Goal: Browse casually

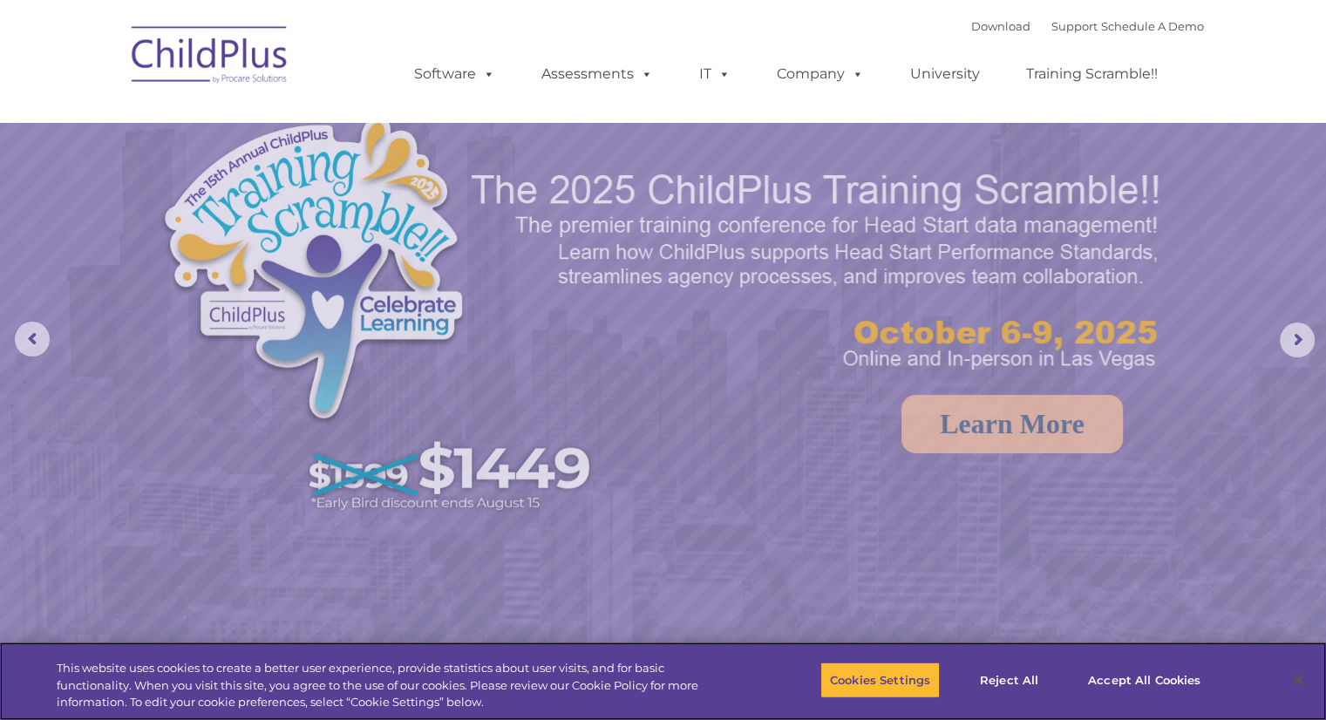
select select "MEDIUM"
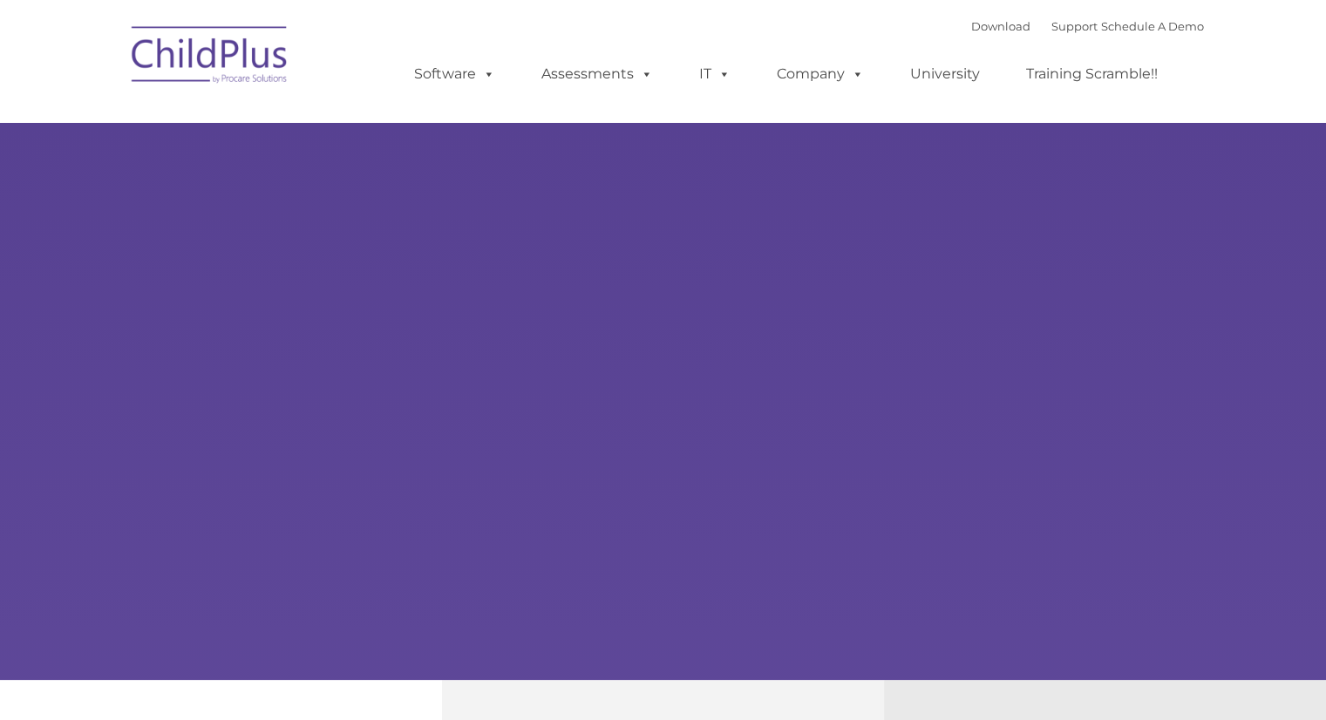
type input ""
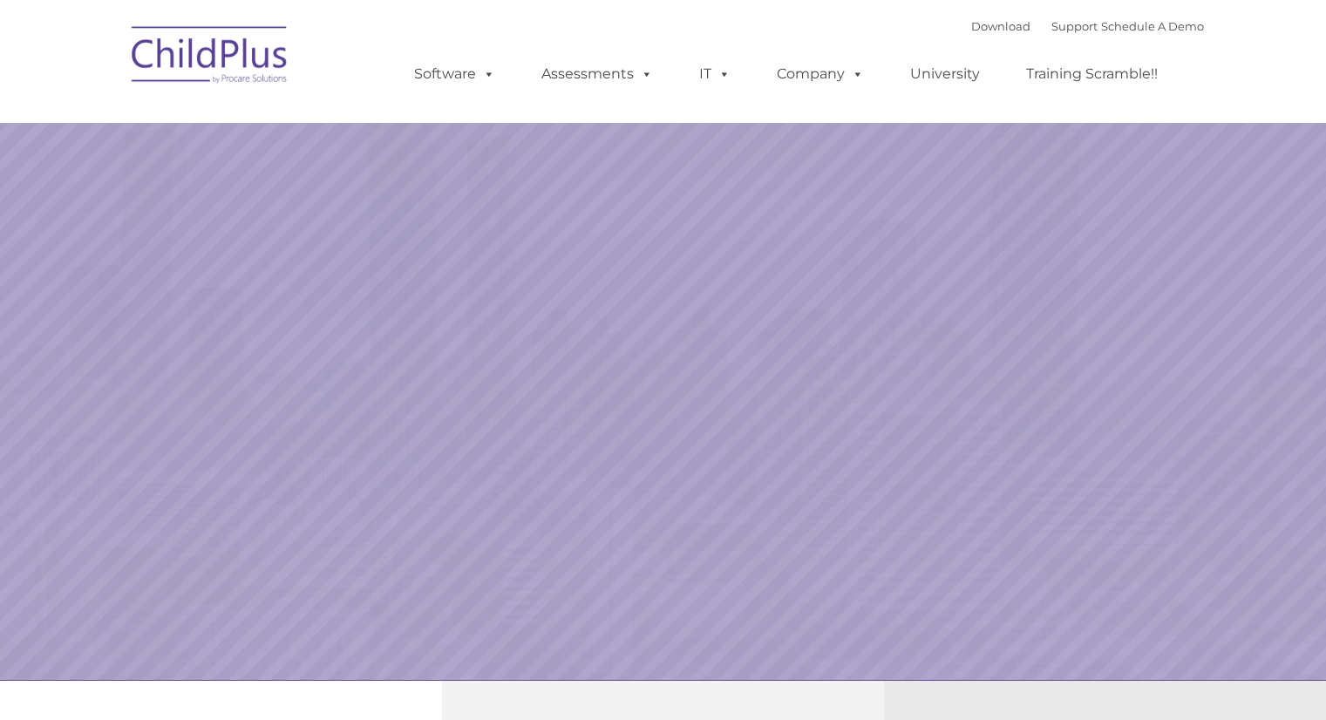
select select "MEDIUM"
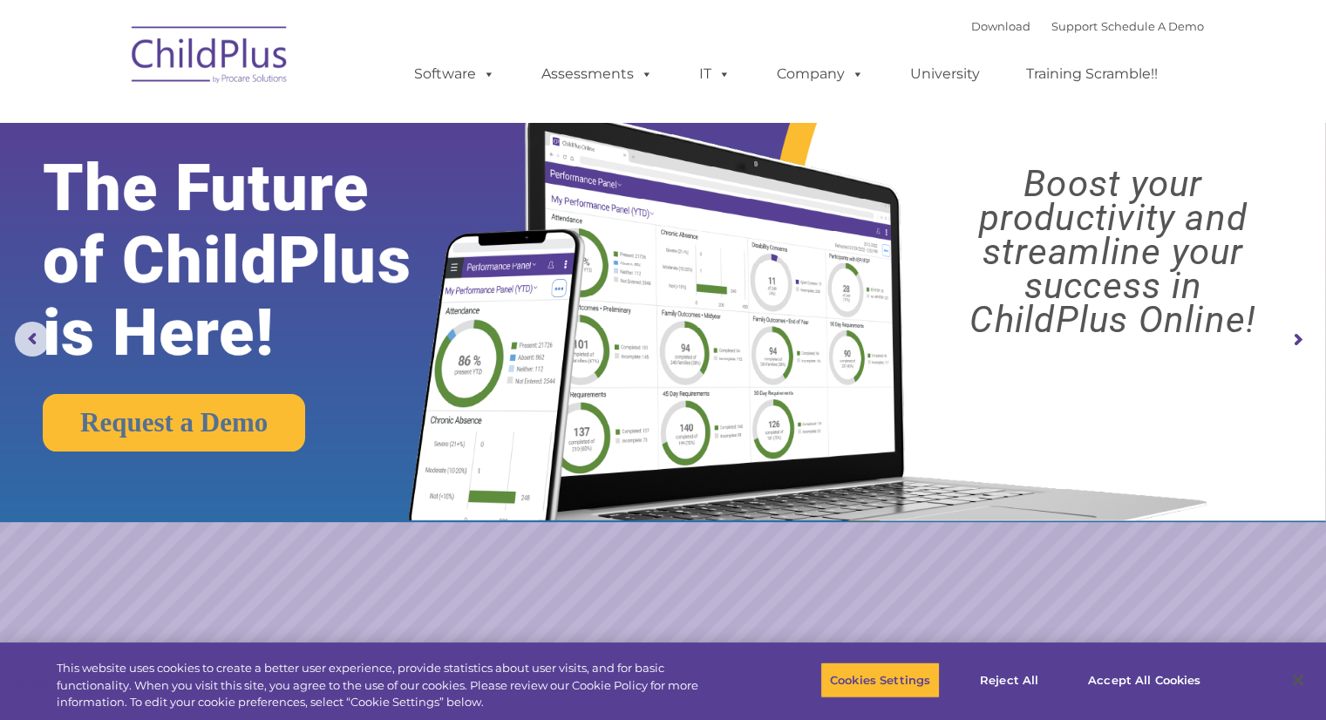
click at [457, 146] on img at bounding box center [803, 296] width 831 height 450
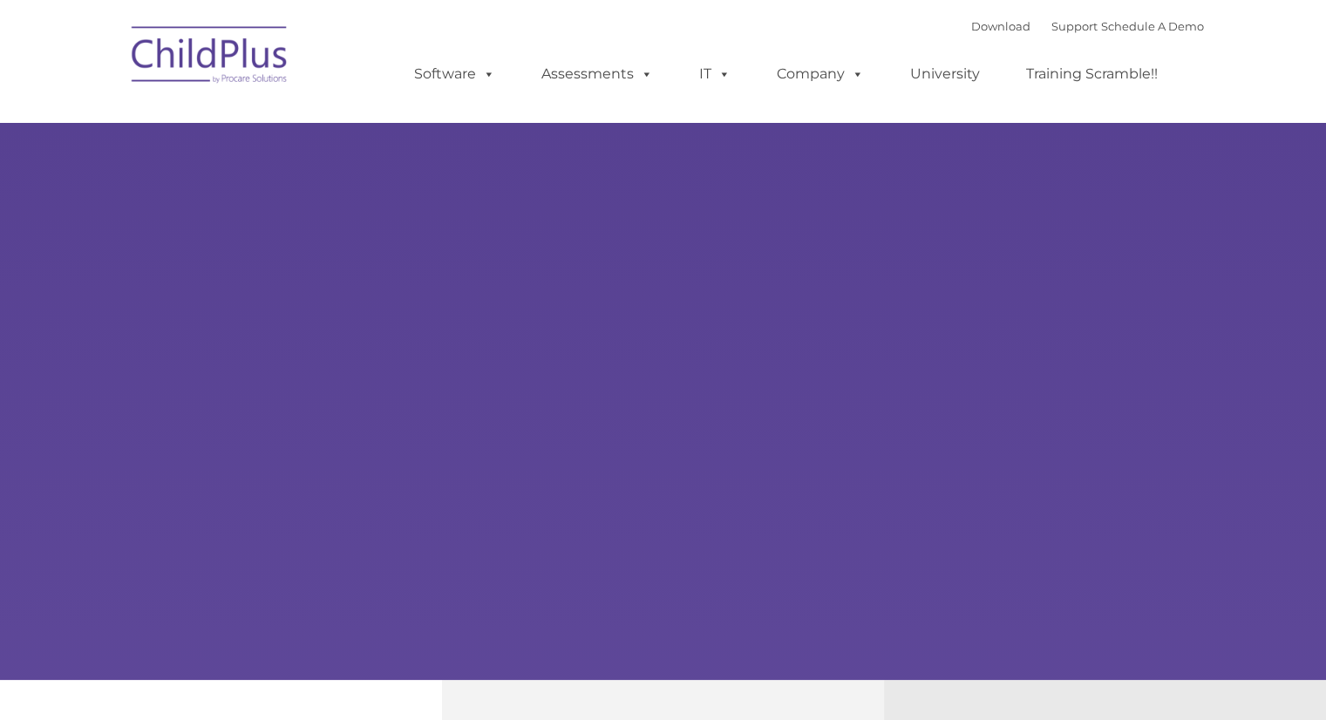
type input ""
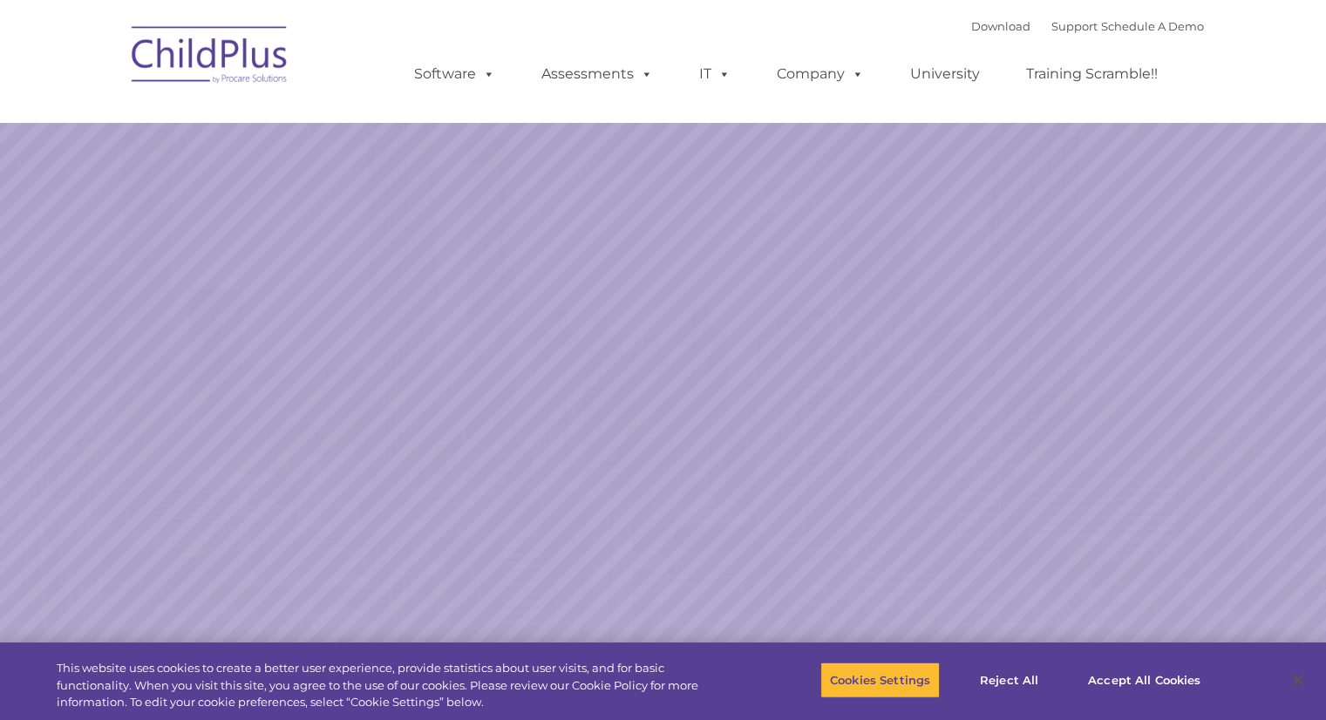
select select "MEDIUM"
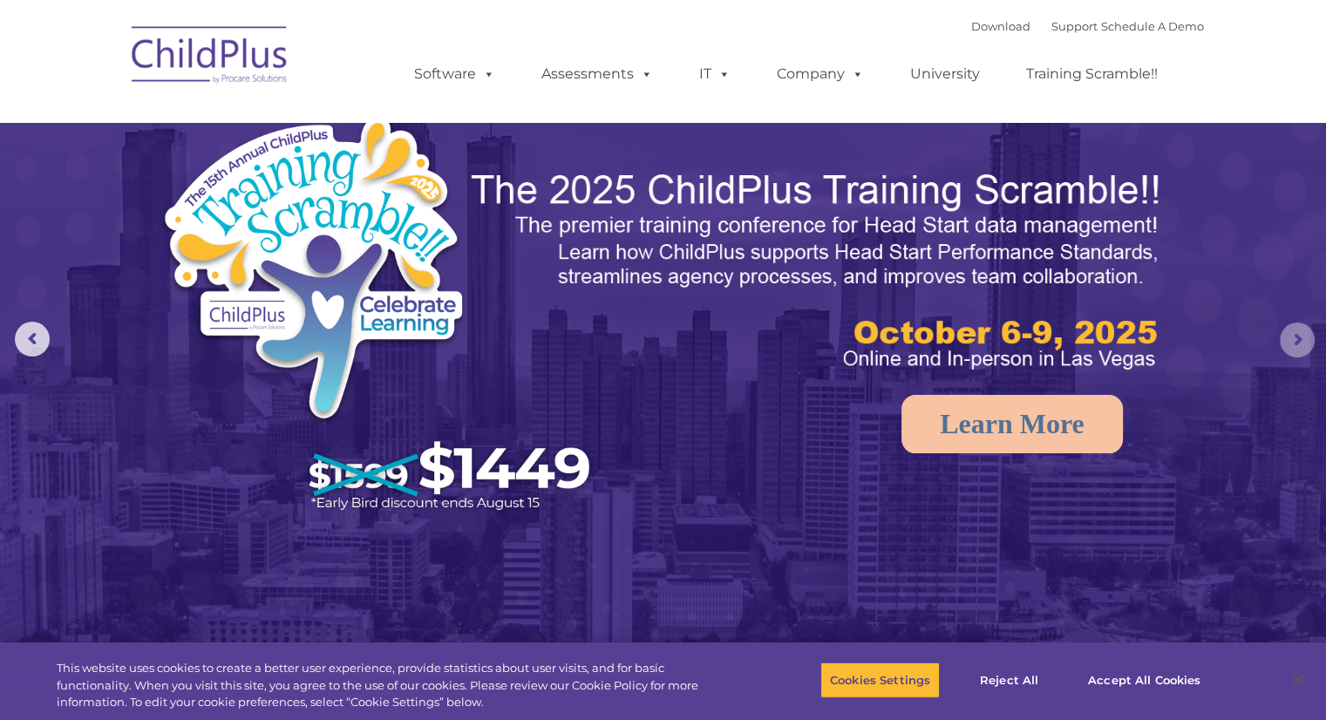
click at [1296, 343] on rs-arrow at bounding box center [1296, 339] width 35 height 35
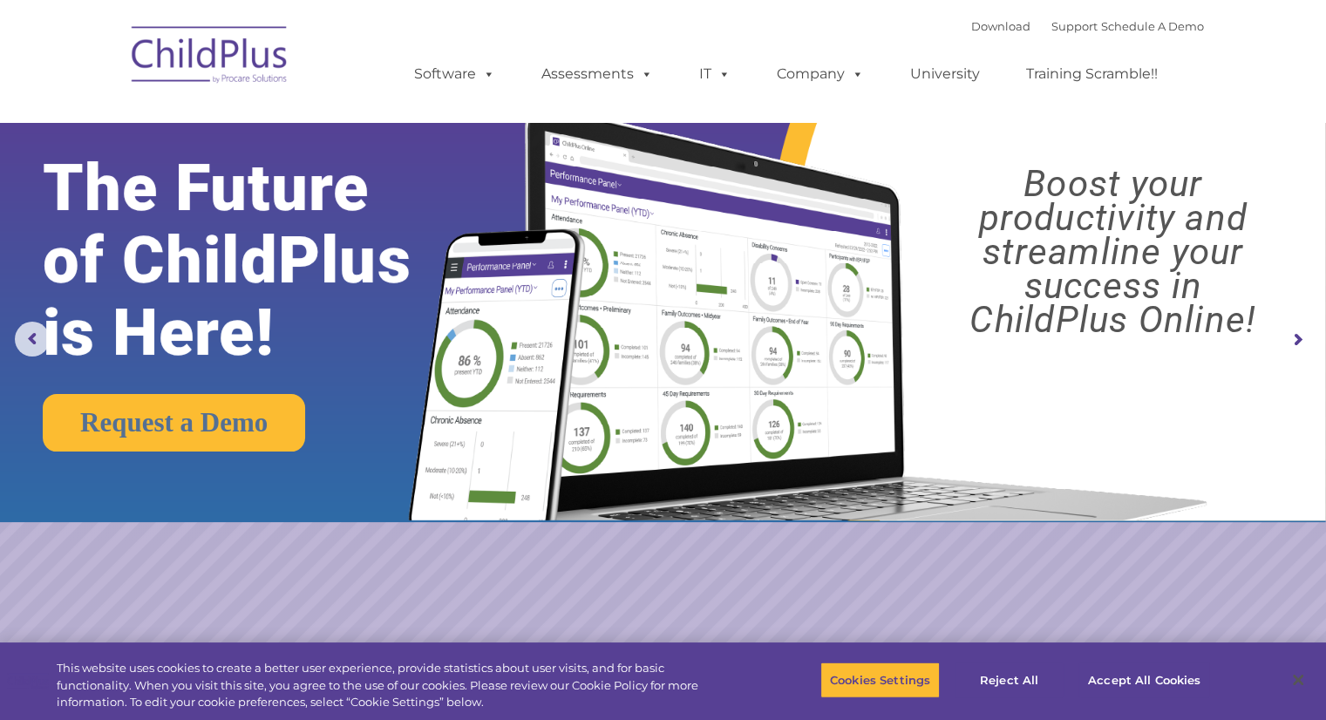
click at [1296, 343] on rs-arrow at bounding box center [1296, 339] width 35 height 35
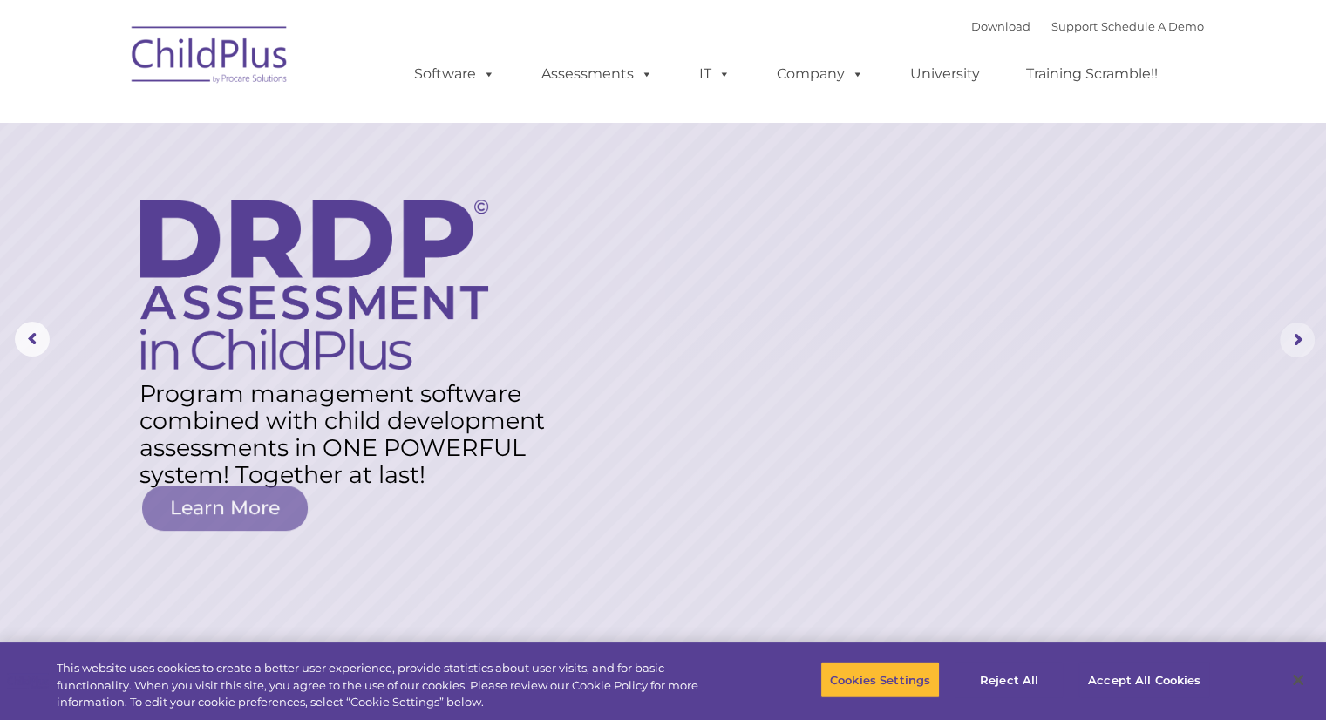
click at [1296, 343] on rs-arrow at bounding box center [1296, 339] width 35 height 35
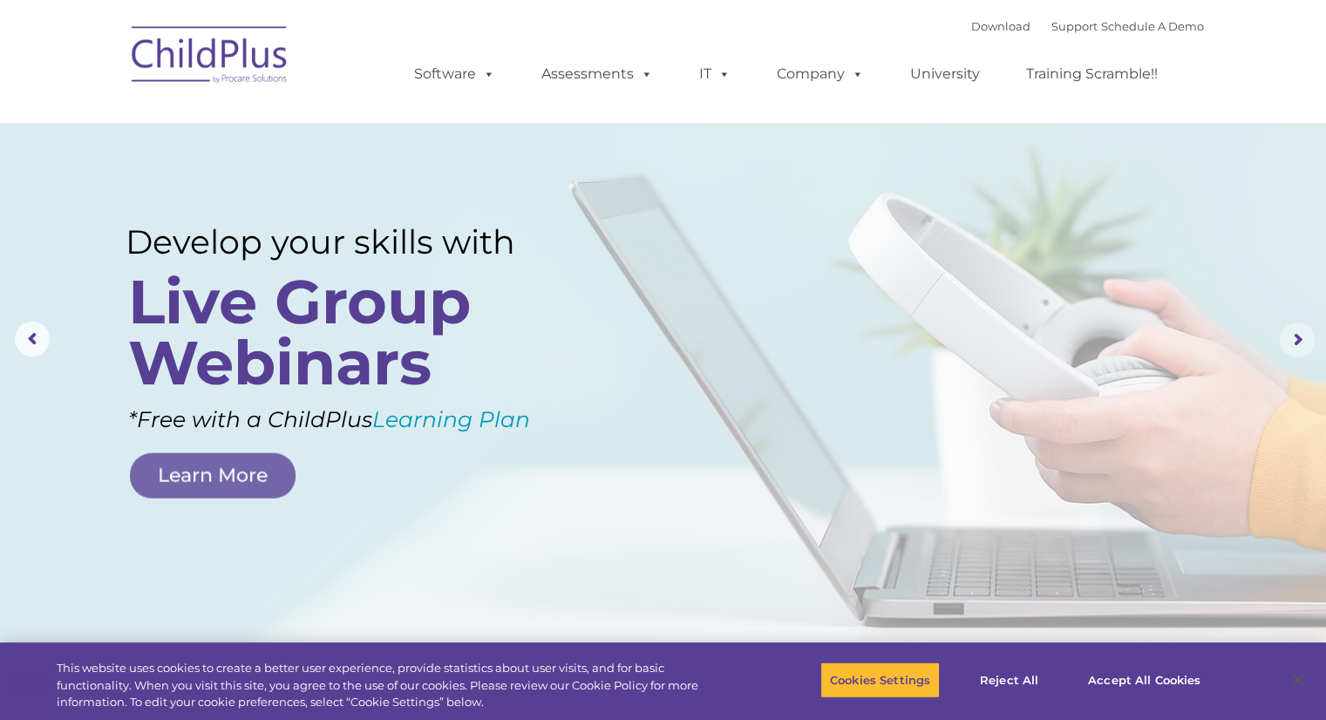
click at [1296, 343] on rs-arrow at bounding box center [1296, 339] width 35 height 35
